Goal: Browse casually

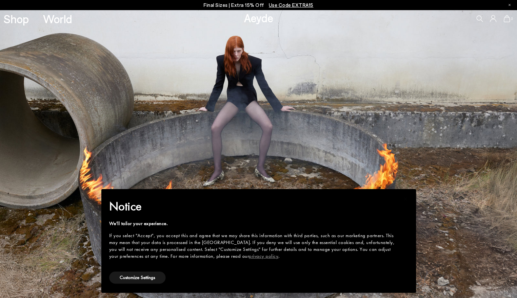
click at [81, 168] on img at bounding box center [258, 154] width 517 height 289
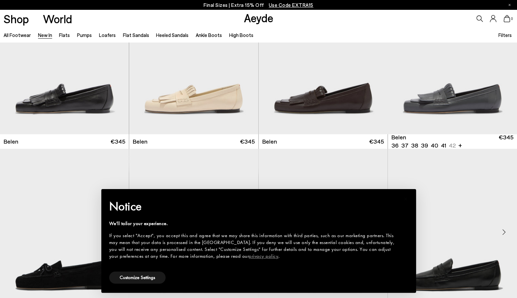
scroll to position [229, 0]
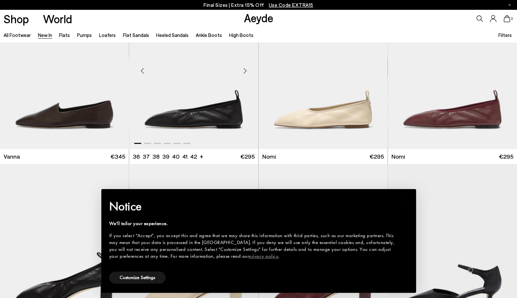
scroll to position [1114, 0]
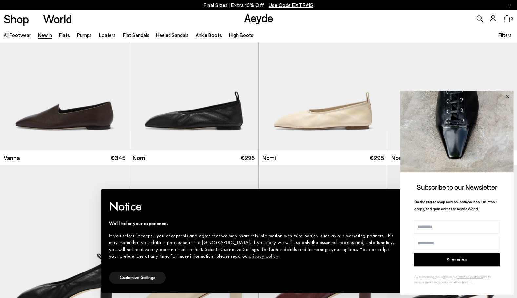
click at [506, 95] on icon at bounding box center [507, 97] width 9 height 9
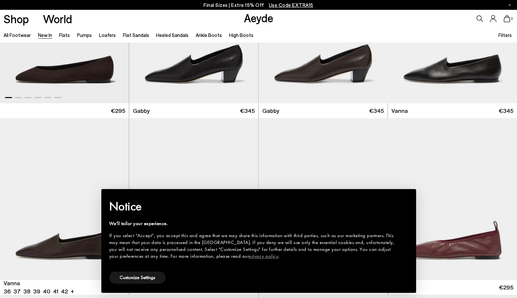
scroll to position [950, 0]
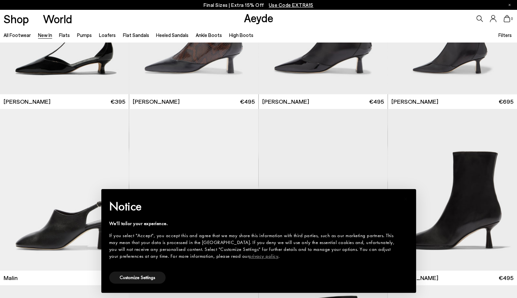
scroll to position [1703, 0]
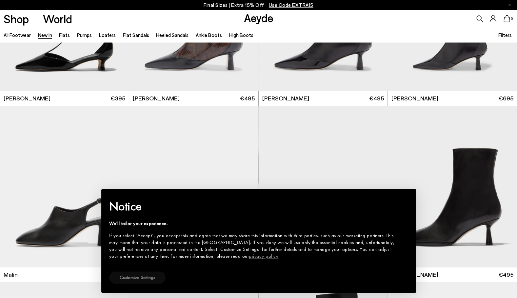
click at [137, 281] on button "Customize Settings" at bounding box center [137, 278] width 56 height 12
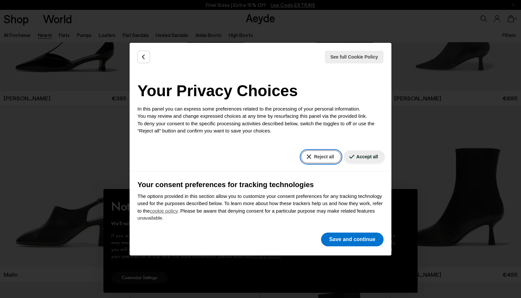
click at [321, 156] on button "Reject all" at bounding box center [321, 157] width 40 height 13
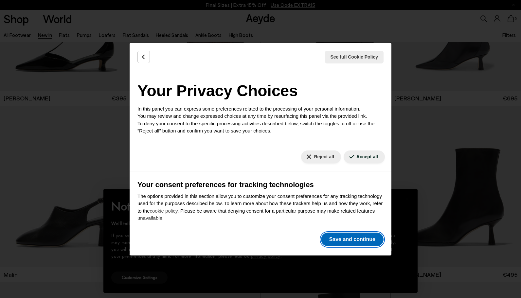
click at [352, 239] on button "Save and continue" at bounding box center [352, 240] width 63 height 14
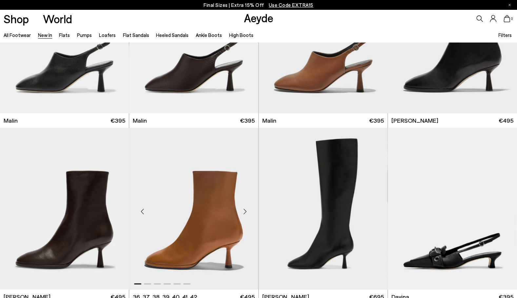
scroll to position [1933, 0]
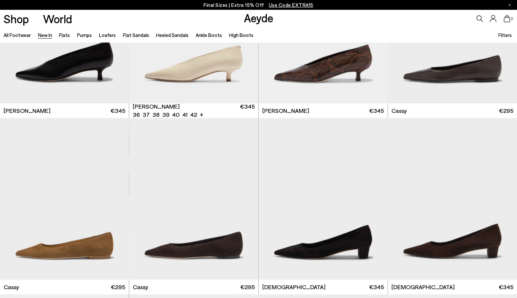
scroll to position [2719, 0]
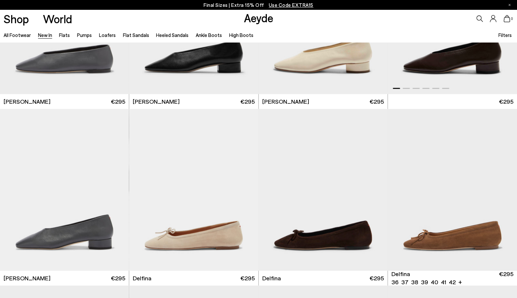
scroll to position [4127, 0]
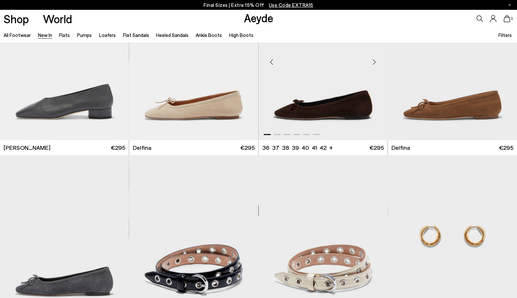
click at [373, 59] on div "Next slide" at bounding box center [374, 62] width 20 height 20
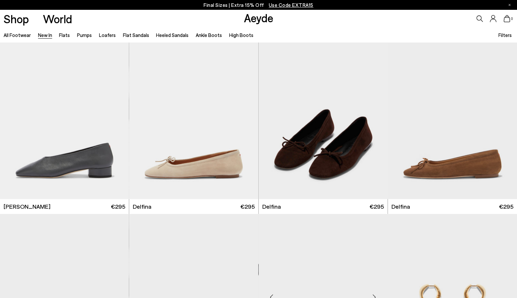
scroll to position [4062, 0]
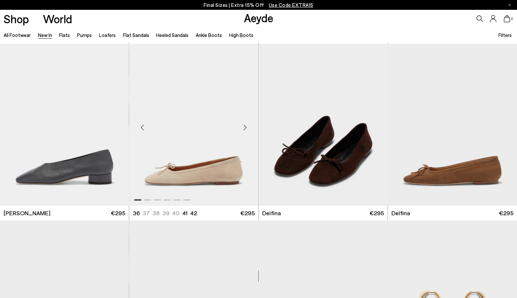
click at [247, 124] on div "Next slide" at bounding box center [245, 128] width 20 height 20
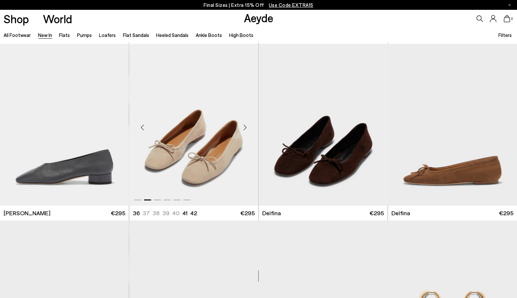
click at [246, 124] on div "Next slide" at bounding box center [245, 128] width 20 height 20
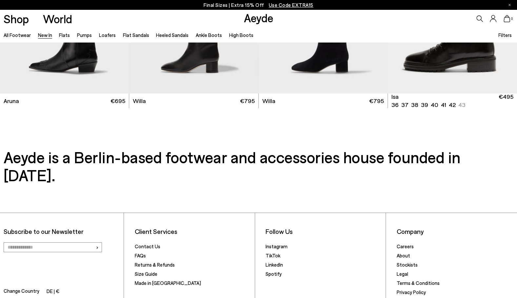
scroll to position [5972, 0]
